Goal: Find contact information

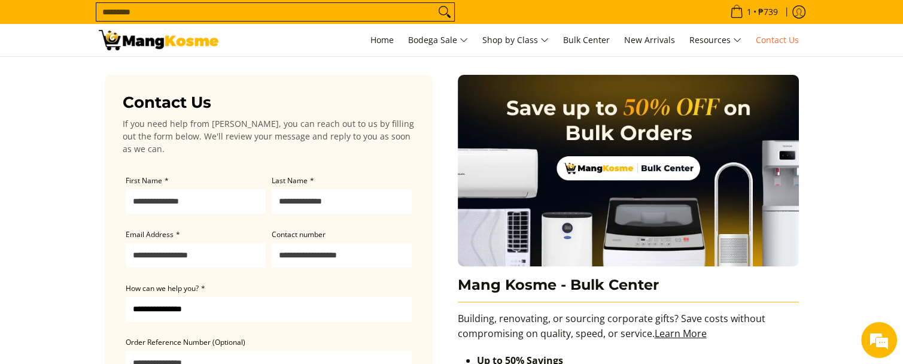
drag, startPoint x: 0, startPoint y: 0, endPoint x: 241, endPoint y: 198, distance: 311.7
click at [246, 248] on input "Email Address *" at bounding box center [196, 255] width 140 height 25
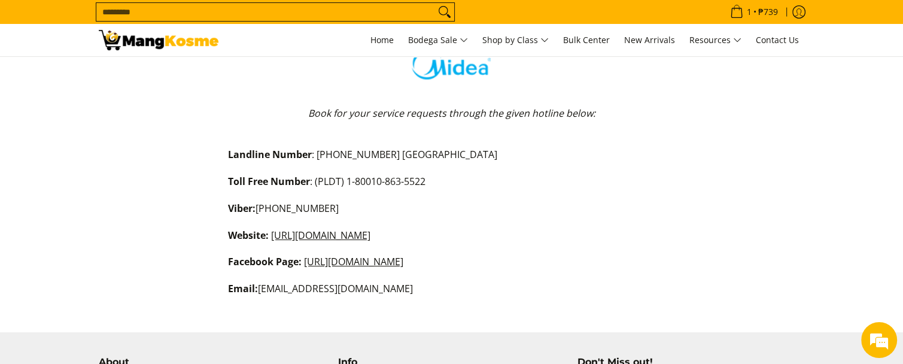
scroll to position [165, 0]
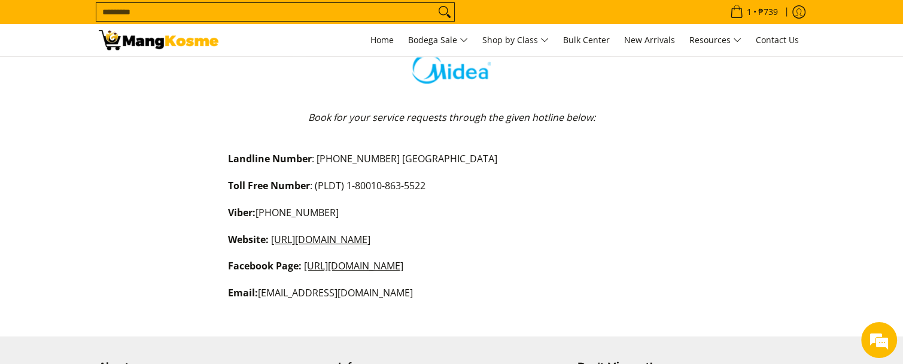
drag, startPoint x: 259, startPoint y: 214, endPoint x: 370, endPoint y: 217, distance: 111.4
click at [370, 217] on p "Viber: (0917) 8863-5522" at bounding box center [451, 218] width 447 height 27
copy p "(0917) 8863-5522"
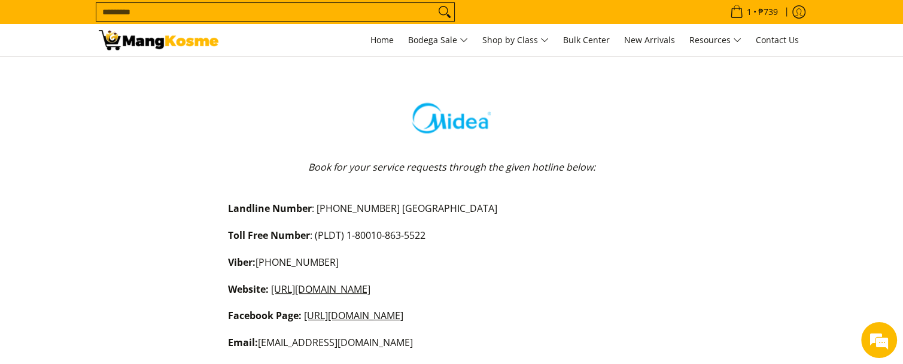
scroll to position [113, 0]
